Goal: Check status

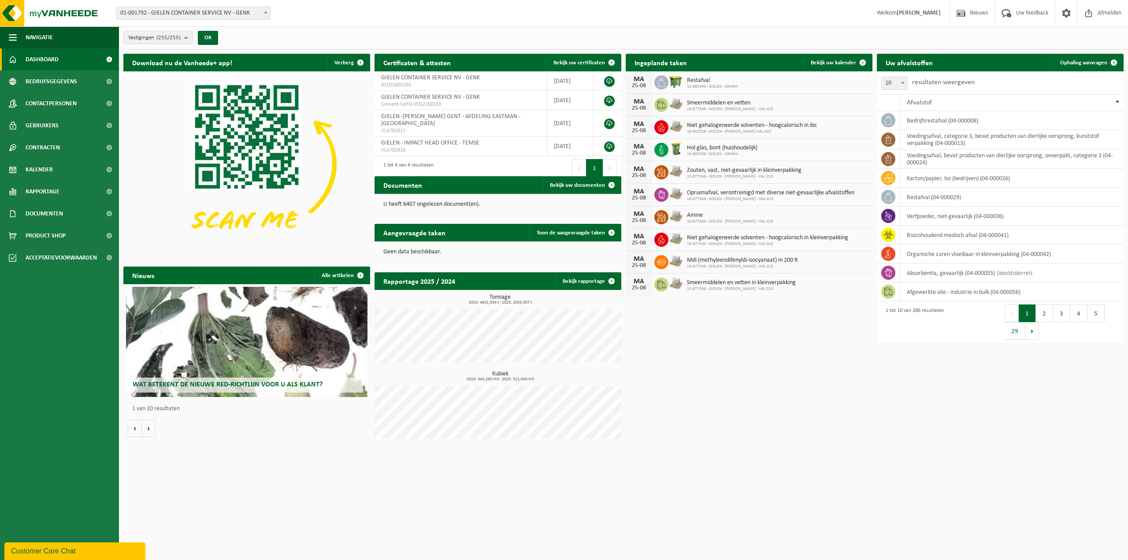
click at [170, 11] on span "01-001792 - GIELEN CONTAINER SERVICE NV - GENK" at bounding box center [193, 13] width 153 height 12
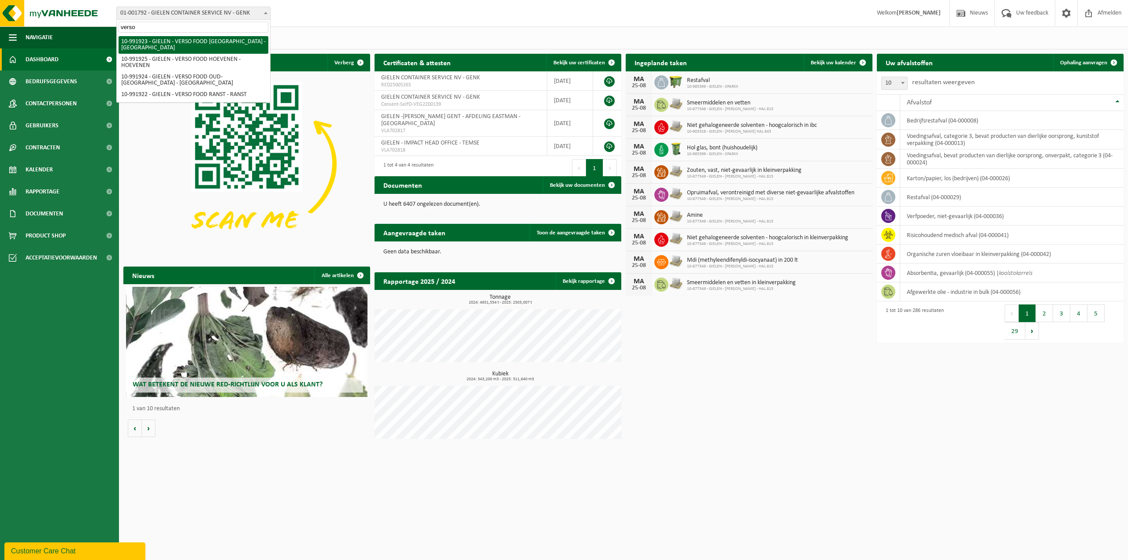
type input "verso"
select select "170006"
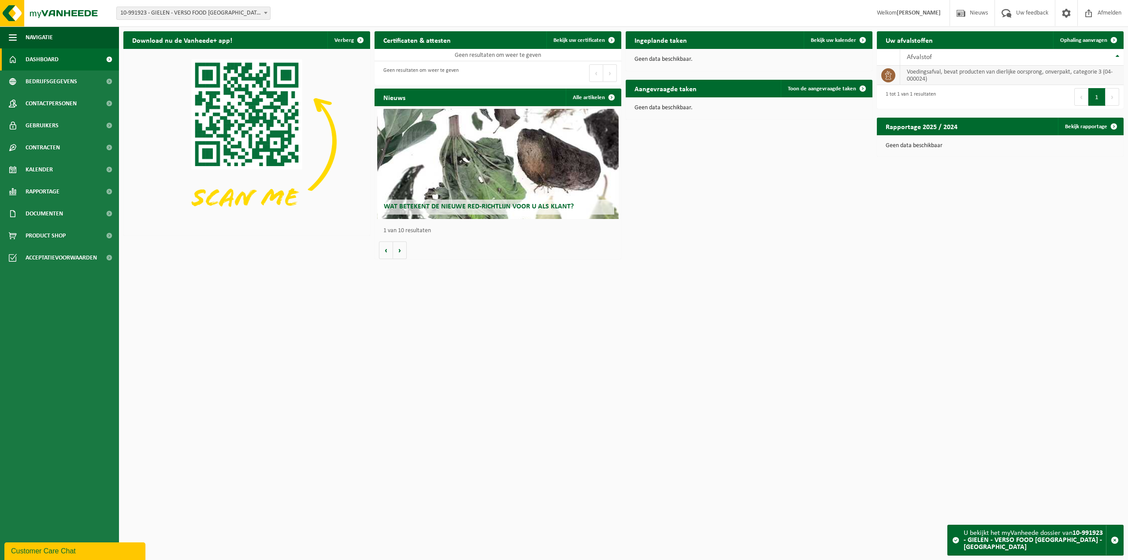
click at [937, 71] on td "voedingsafval, bevat producten van dierlijke oorsprong, onverpakt, categorie 3 …" at bounding box center [1011, 75] width 223 height 19
click at [887, 74] on icon at bounding box center [888, 75] width 9 height 9
